Goal: Book appointment/travel/reservation

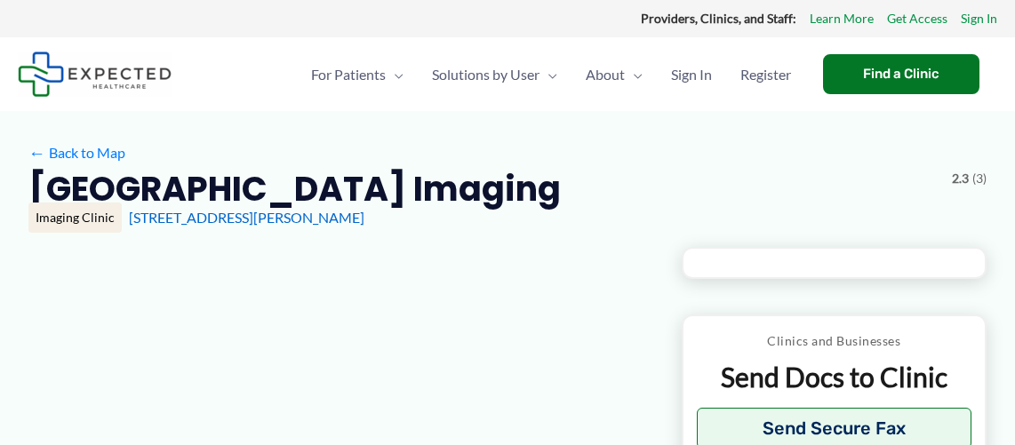
type input "**********"
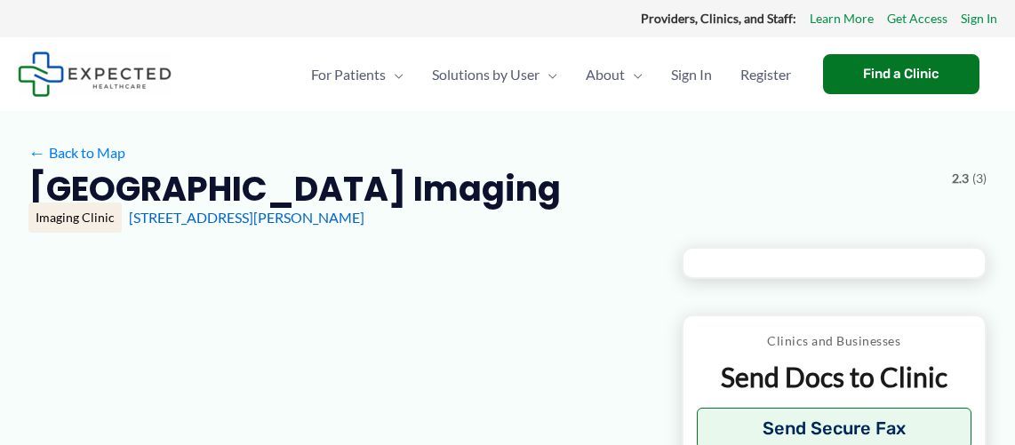
type input "**********"
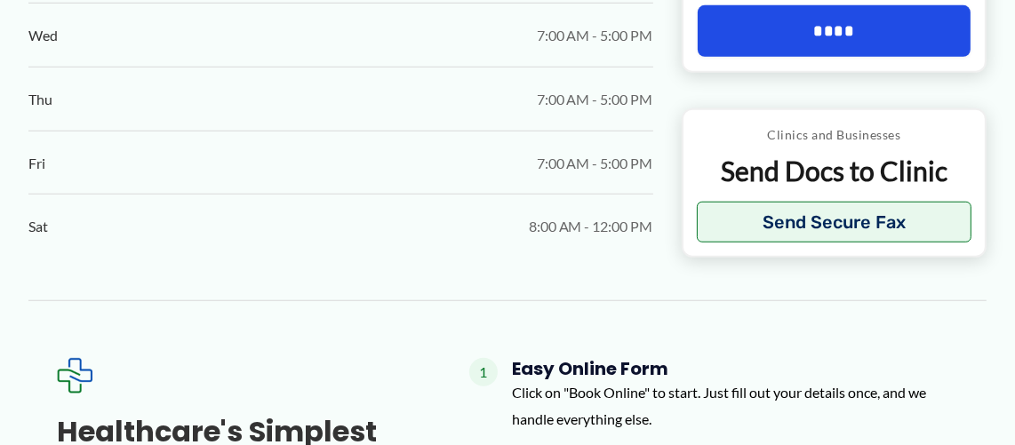
scroll to position [1422, 0]
